Goal: Transaction & Acquisition: Purchase product/service

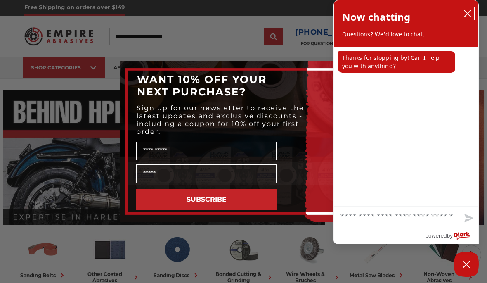
click at [463, 17] on button "close chatbox" at bounding box center [467, 13] width 13 height 12
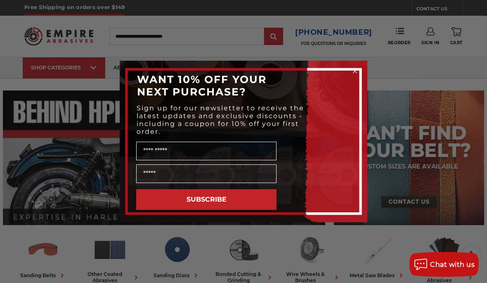
click at [354, 77] on div "WANT 10% OFF YOUR NEXT PURCHASE?" at bounding box center [243, 85] width 231 height 33
click at [358, 68] on circle "Close dialog" at bounding box center [355, 71] width 8 height 8
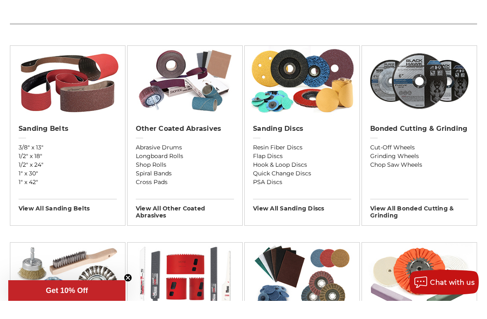
scroll to position [288, 0]
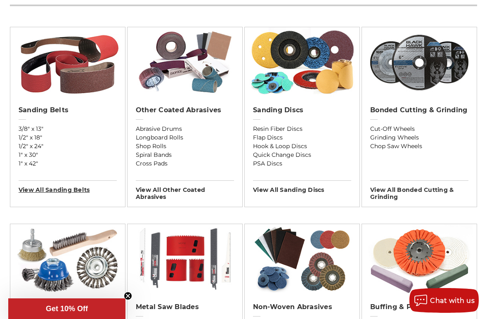
click at [73, 193] on h3 "View All sanding belts" at bounding box center [68, 186] width 98 height 13
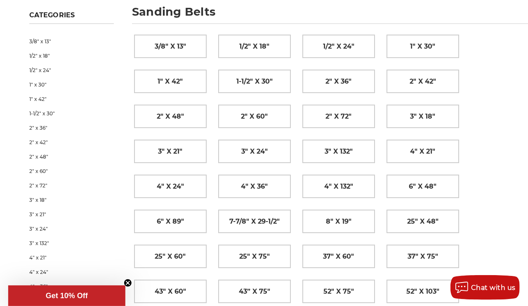
scroll to position [0, 7]
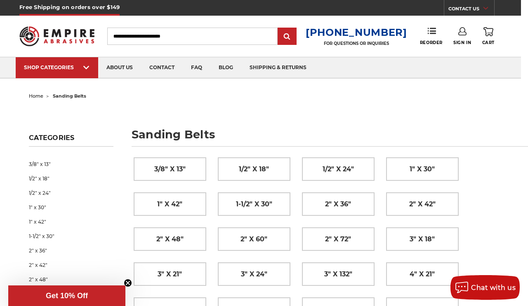
click at [231, 38] on input "Search" at bounding box center [192, 36] width 170 height 17
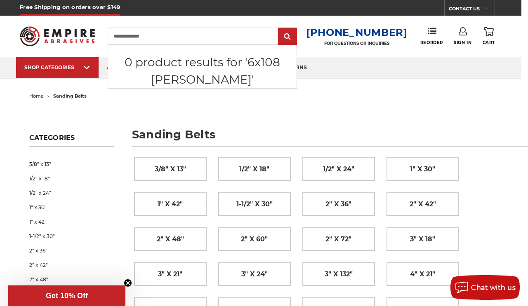
scroll to position [0, 0]
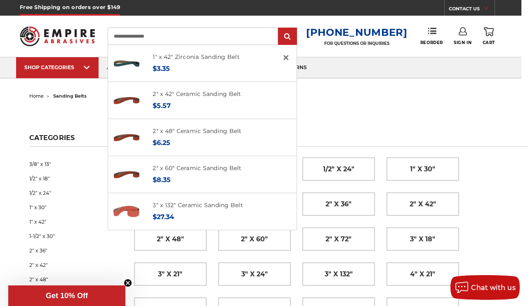
type input "**********"
click at [294, 37] on input "submit" at bounding box center [287, 36] width 16 height 16
